Goal: Task Accomplishment & Management: Use online tool/utility

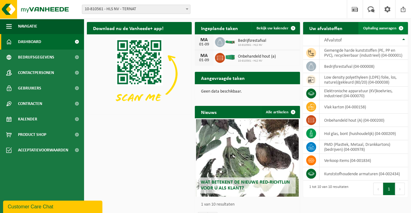
click at [385, 30] on span "Ophaling aanvragen" at bounding box center [379, 28] width 33 height 4
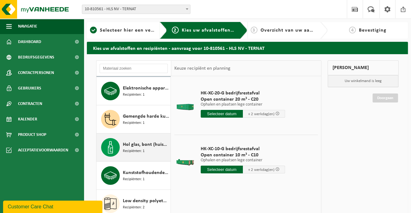
scroll to position [67, 0]
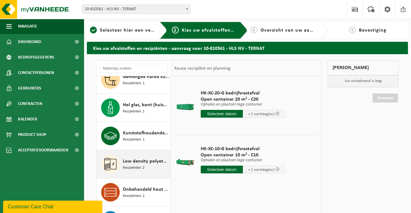
click at [145, 166] on div "Low density polyethyleen (LDPE) folie, los, naturel/gekleurd (80/20) Recipiënte…" at bounding box center [146, 164] width 46 height 19
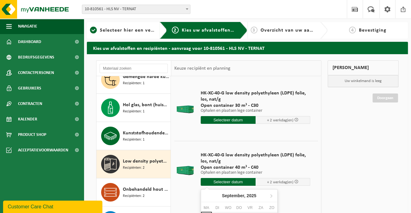
click at [229, 184] on input "text" at bounding box center [228, 182] width 55 height 8
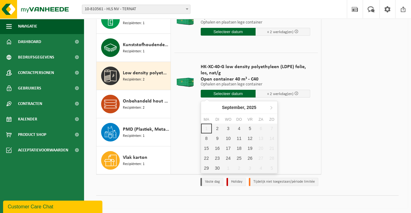
scroll to position [89, 0]
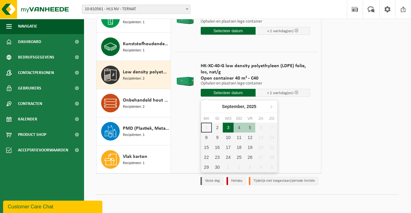
click at [229, 128] on div "3" at bounding box center [228, 128] width 11 height 10
type input "Van 2025-09-03"
type input "2025-09-03"
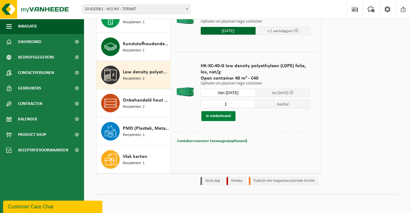
click at [221, 116] on button "In winkelmand" at bounding box center [218, 116] width 34 height 10
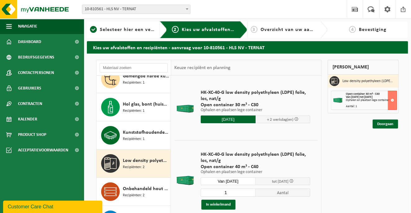
scroll to position [0, 0]
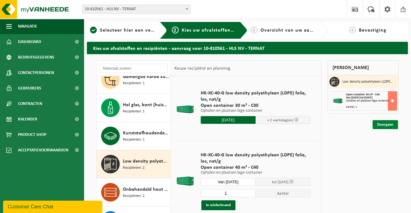
click at [387, 124] on link "Doorgaan" at bounding box center [384, 124] width 25 height 9
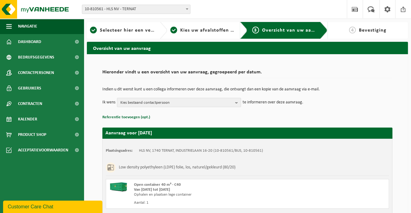
scroll to position [52, 0]
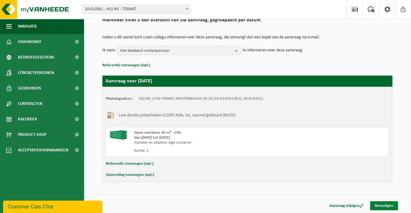
click at [383, 204] on link "Bevestigen" at bounding box center [384, 206] width 28 height 9
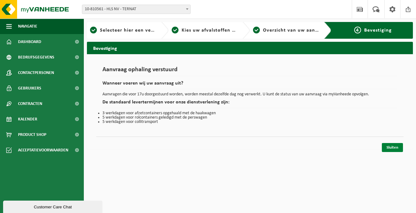
click at [396, 145] on link "Sluiten" at bounding box center [391, 147] width 21 height 9
